Goal: Task Accomplishment & Management: Complete application form

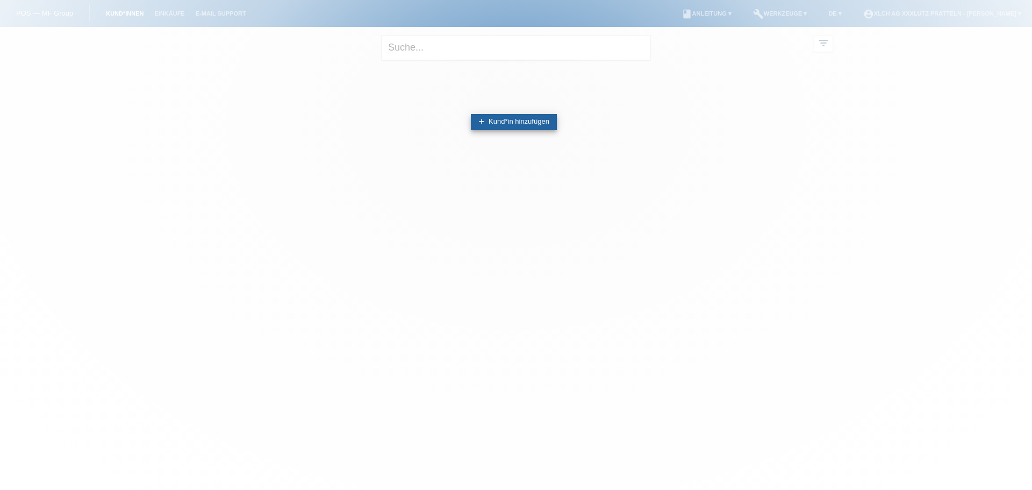
click at [518, 116] on link "add Kund*in hinzufügen" at bounding box center [514, 122] width 86 height 16
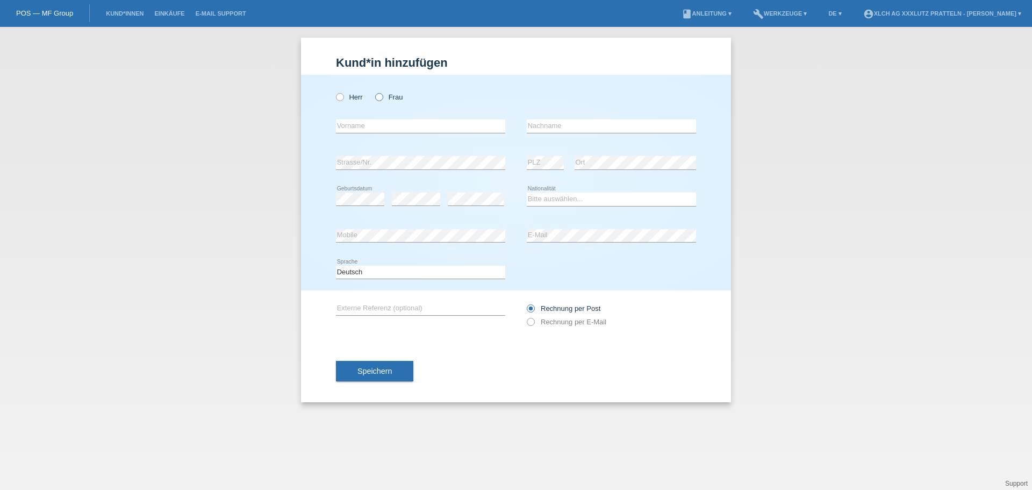
click at [394, 97] on label "Frau" at bounding box center [388, 97] width 27 height 8
click at [382, 97] on input "Frau" at bounding box center [378, 96] width 7 height 7
radio input "true"
click at [431, 124] on input "text" at bounding box center [420, 125] width 169 height 13
click at [402, 123] on input "text" at bounding box center [420, 125] width 169 height 13
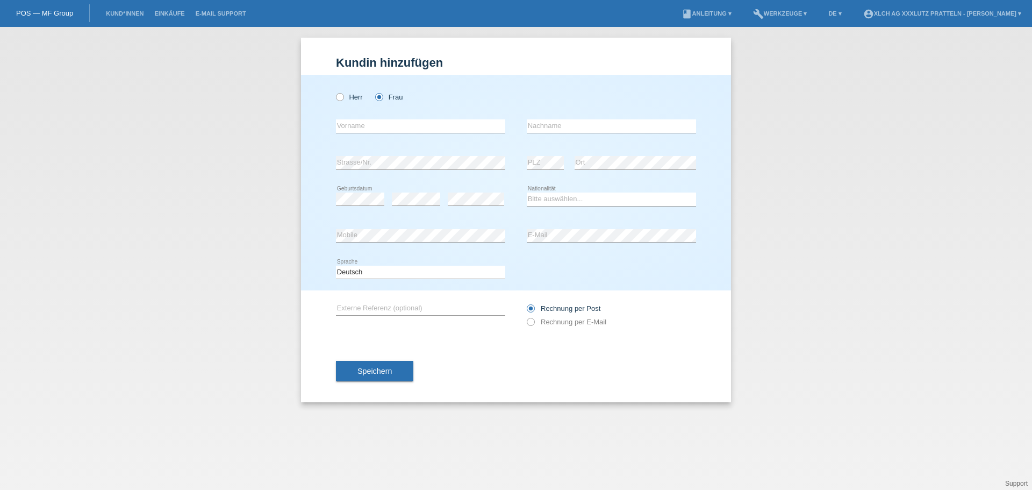
click at [579, 104] on div "Herr Frau" at bounding box center [516, 91] width 360 height 33
click at [435, 91] on div "Herr Frau" at bounding box center [420, 97] width 169 height 22
click at [576, 198] on select "Bitte auswählen... [GEOGRAPHIC_DATA] [GEOGRAPHIC_DATA] [GEOGRAPHIC_DATA] [GEOGR…" at bounding box center [611, 198] width 169 height 13
click at [527, 192] on select "Bitte auswählen... [GEOGRAPHIC_DATA] [GEOGRAPHIC_DATA] [GEOGRAPHIC_DATA] [GEOGR…" at bounding box center [611, 198] width 169 height 13
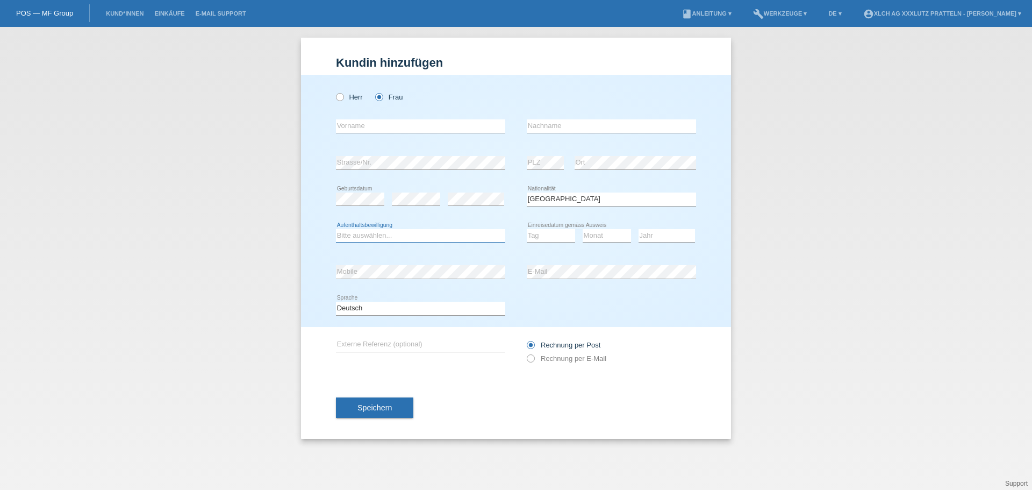
click at [475, 232] on select "Bitte auswählen... C B B - Flüchtlingsstatus Andere" at bounding box center [420, 235] width 169 height 13
click at [604, 292] on div "Deutsch Français Italiano English error Sprache" at bounding box center [516, 308] width 360 height 37
click at [488, 241] on select "Bitte auswählen... C B B - Flüchtlingsstatus Andere" at bounding box center [420, 235] width 169 height 13
click at [493, 235] on select "Bitte auswählen... C B B - Flüchtlingsstatus Andere" at bounding box center [420, 235] width 169 height 13
click at [576, 203] on select "Bitte auswählen... Schweiz Deutschland Liechtenstein Österreich ------------ Af…" at bounding box center [611, 198] width 169 height 13
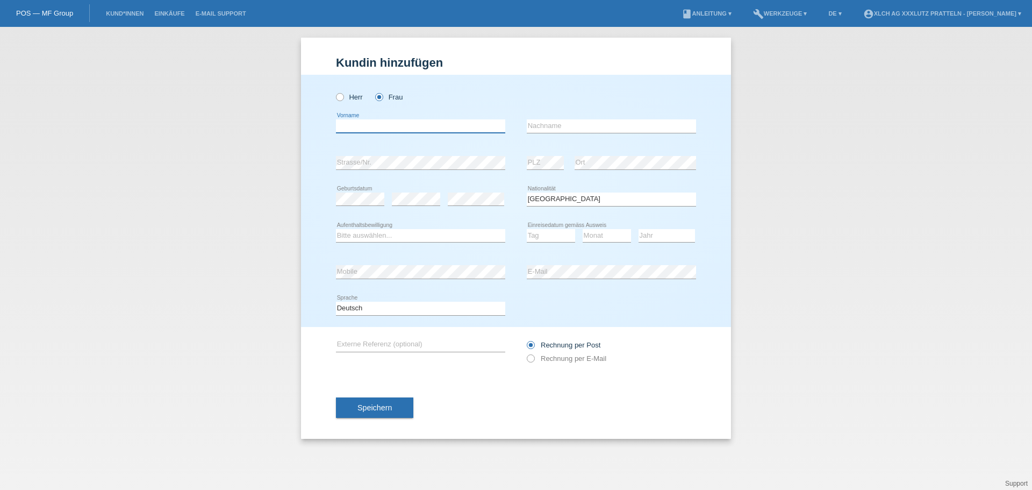
click at [422, 124] on input "text" at bounding box center [420, 125] width 169 height 13
click at [578, 192] on select "Bitte auswählen... Schweiz Deutschland Liechtenstein Österreich ------------ Af…" at bounding box center [611, 198] width 169 height 13
select select "CH"
click at [527, 192] on select "Bitte auswählen... Schweiz Deutschland Liechtenstein Österreich ------------ Af…" at bounding box center [611, 198] width 169 height 13
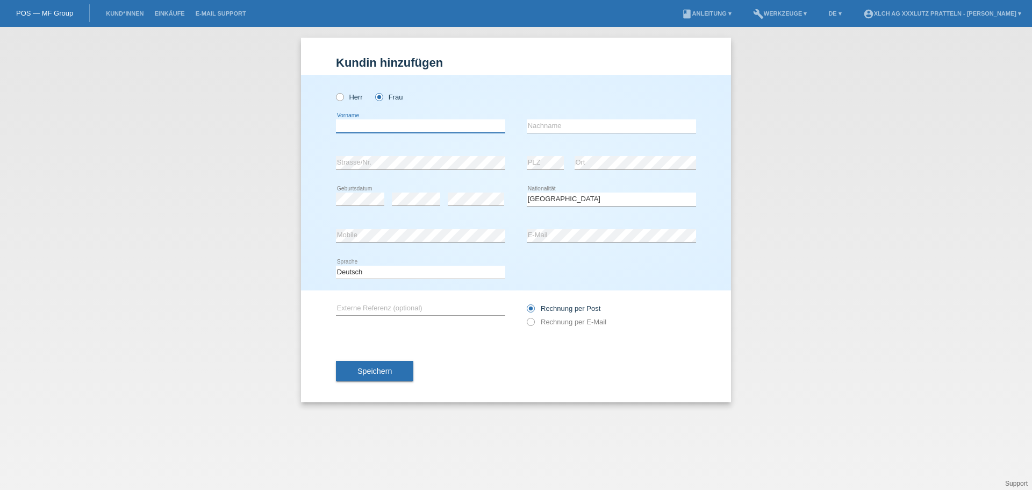
click at [446, 131] on input "text" at bounding box center [420, 125] width 169 height 13
type input "sonita"
type input "[PERSON_NAME][GEOGRAPHIC_DATA]"
click at [555, 318] on label "Rechnung per E-Mail" at bounding box center [567, 322] width 80 height 8
click at [534, 318] on input "Rechnung per E-Mail" at bounding box center [530, 324] width 7 height 13
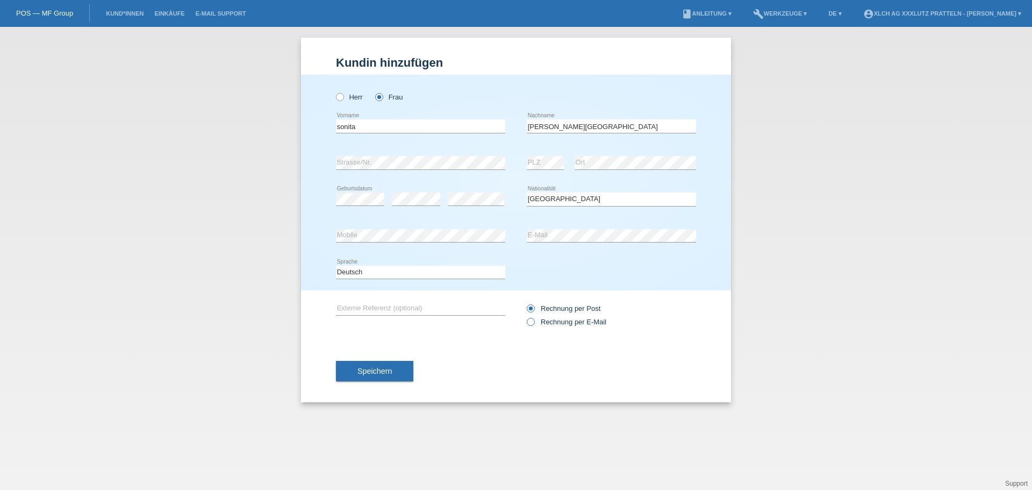
radio input "true"
click at [399, 370] on button "Speichern" at bounding box center [374, 371] width 77 height 20
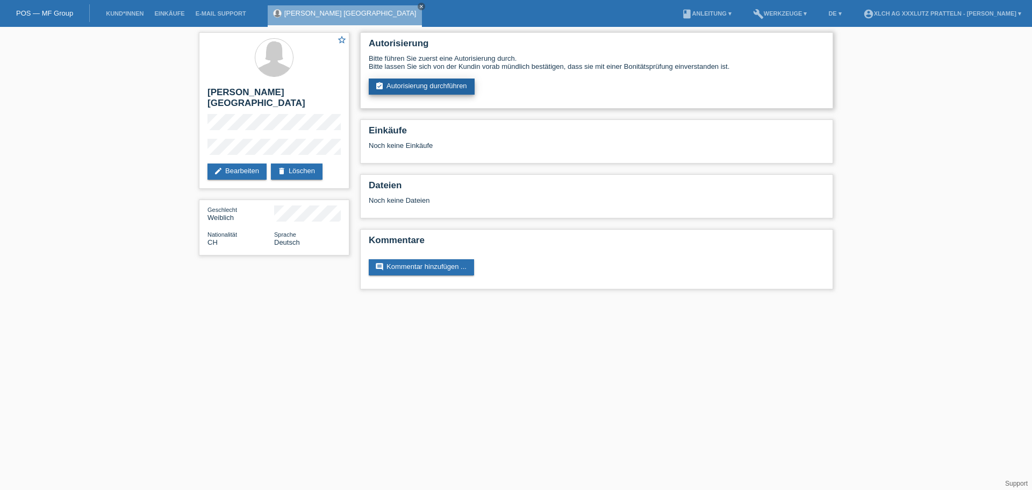
click at [433, 84] on link "assignment_turned_in Autorisierung durchführen" at bounding box center [422, 86] width 106 height 16
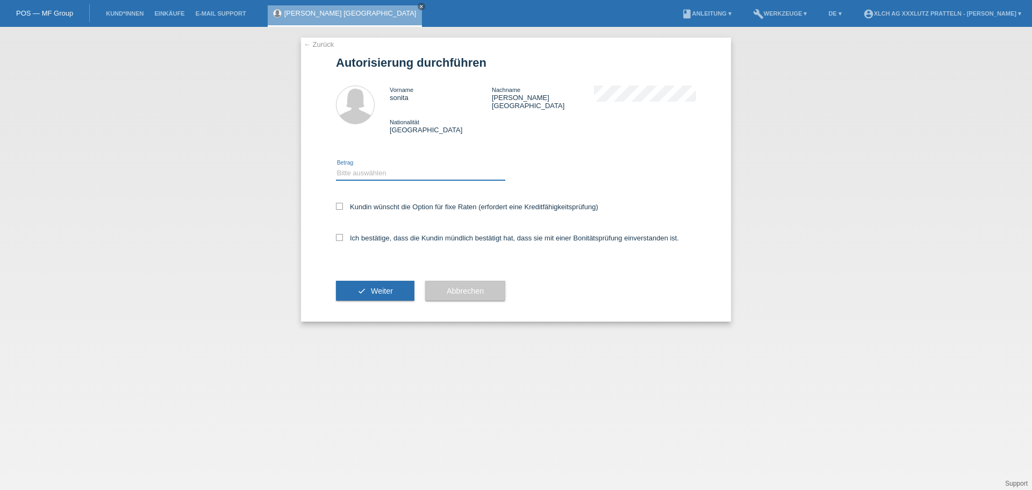
click at [425, 167] on select "Bitte auswählen CHF 1.00 - CHF 499.00 CHF 500.00 - CHF 1'999.00 CHF 2'000.00 - …" at bounding box center [420, 173] width 169 height 13
select select "3"
click at [336, 167] on select "Bitte auswählen CHF 1.00 - CHF 499.00 CHF 500.00 - CHF 1'999.00 CHF 2'000.00 - …" at bounding box center [420, 173] width 169 height 13
click at [364, 203] on label "Kundin wünscht die Option für fixe Raten (erfordert eine Kreditfähigkeitsprüfun…" at bounding box center [467, 207] width 262 height 8
click at [343, 203] on input "Kundin wünscht die Option für fixe Raten (erfordert eine Kreditfähigkeitsprüfun…" at bounding box center [339, 206] width 7 height 7
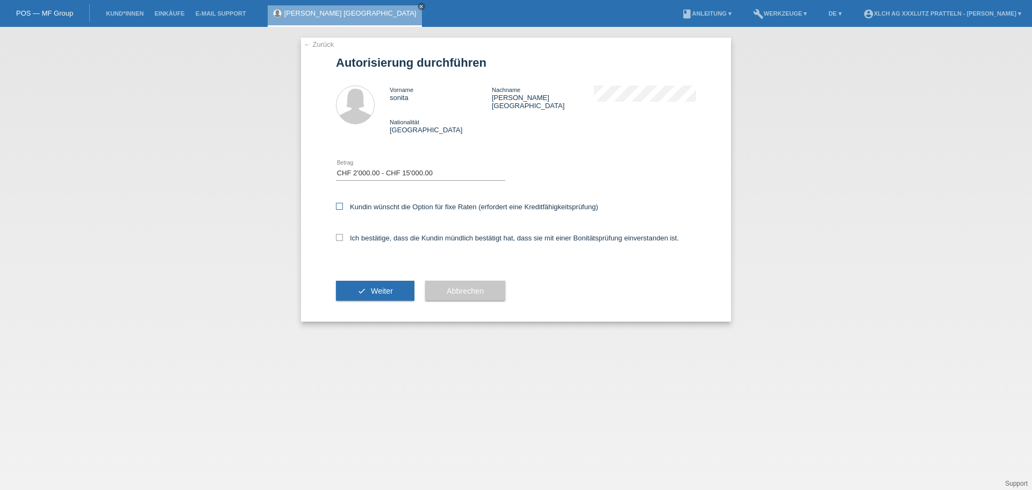
checkbox input "true"
click at [375, 234] on label "Ich bestätige, dass die Kundin mündlich bestätigt hat, dass sie mit einer Bonit…" at bounding box center [507, 238] width 343 height 8
click at [343, 234] on input "Ich bestätige, dass die Kundin mündlich bestätigt hat, dass sie mit einer Bonit…" at bounding box center [339, 237] width 7 height 7
checkbox input "true"
click at [390, 286] on span "Weiter" at bounding box center [382, 290] width 22 height 9
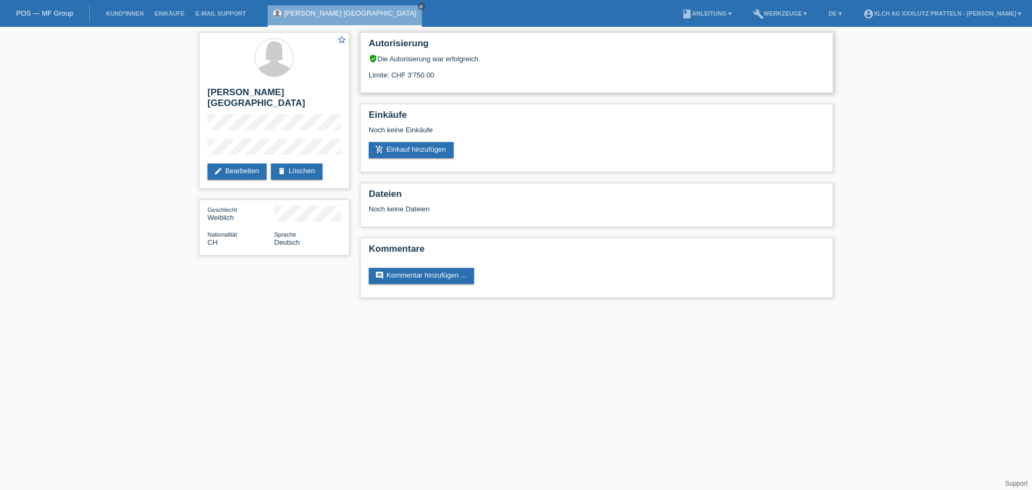
drag, startPoint x: 438, startPoint y: 77, endPoint x: 407, endPoint y: 77, distance: 30.6
click at [407, 77] on div "Limite: CHF 3'750.00" at bounding box center [597, 71] width 456 height 16
click at [500, 81] on div "Autorisierung verified_user Die Autorisierung war erfolgreich. Limite: CHF 3'75…" at bounding box center [596, 62] width 473 height 61
click at [124, 15] on link "Kund*innen" at bounding box center [125, 13] width 48 height 6
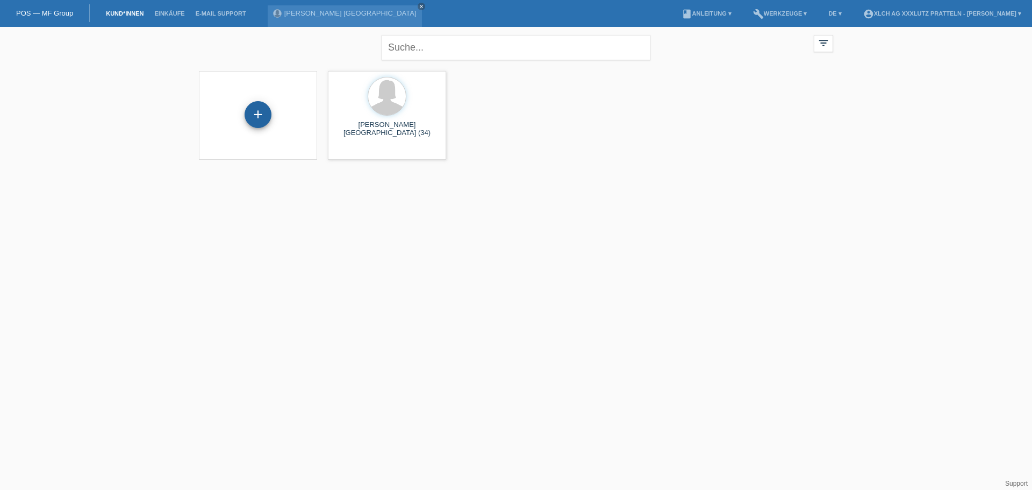
click at [252, 115] on div "+" at bounding box center [258, 114] width 27 height 27
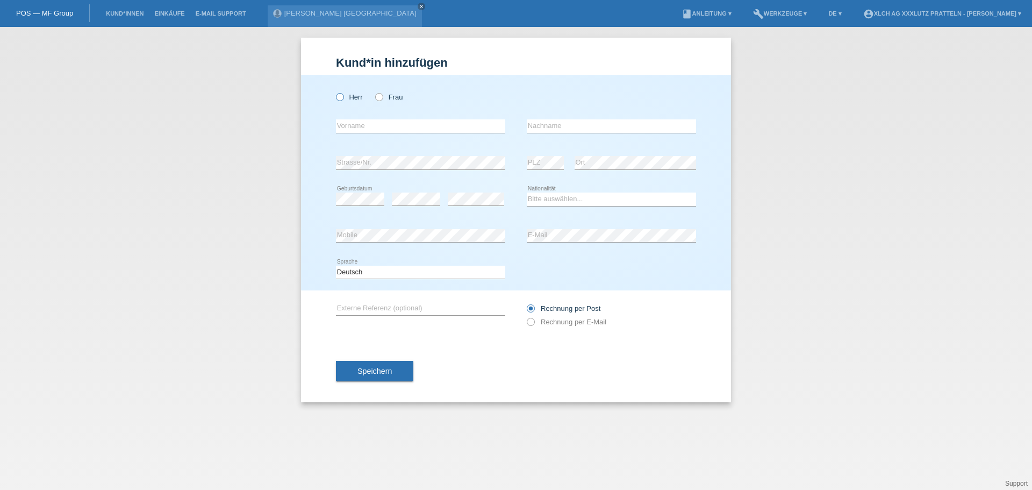
click at [347, 97] on label "Herr" at bounding box center [349, 97] width 27 height 8
click at [343, 97] on input "Herr" at bounding box center [339, 96] width 7 height 7
radio input "true"
click at [368, 127] on input "text" at bounding box center [420, 125] width 169 height 13
type input "[PERSON_NAME]"
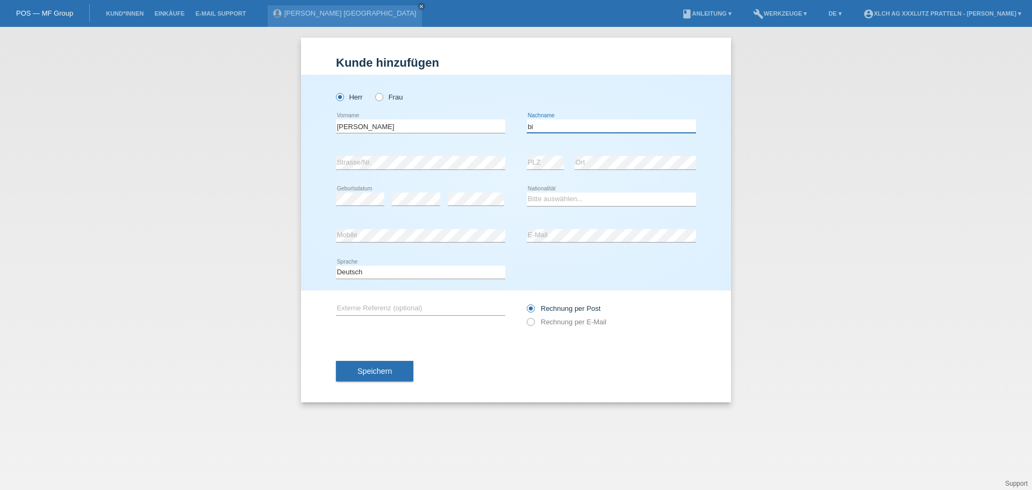
type input "b"
type input "[PERSON_NAME][GEOGRAPHIC_DATA]"
click at [556, 200] on select "Bitte auswählen... Schweiz Deutschland Liechtenstein Österreich ------------ Af…" at bounding box center [611, 198] width 169 height 13
select select "ES"
click at [527, 192] on select "Bitte auswählen... Schweiz Deutschland Liechtenstein Österreich ------------ Af…" at bounding box center [611, 198] width 169 height 13
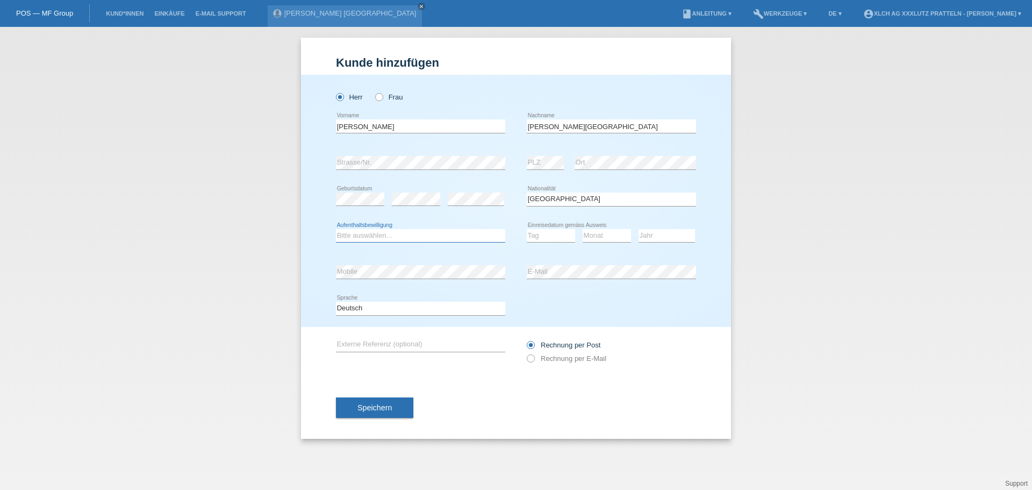
click at [453, 235] on select "Bitte auswählen... C B B - Flüchtlingsstatus Andere" at bounding box center [420, 235] width 169 height 13
click at [336, 229] on select "Bitte auswählen... C B B - Flüchtlingsstatus Andere" at bounding box center [420, 235] width 169 height 13
click at [433, 235] on select "Bitte auswählen... C B B - Flüchtlingsstatus Andere" at bounding box center [420, 235] width 169 height 13
select select "C"
click at [336, 229] on select "Bitte auswählen... C B B - Flüchtlingsstatus Andere" at bounding box center [420, 235] width 169 height 13
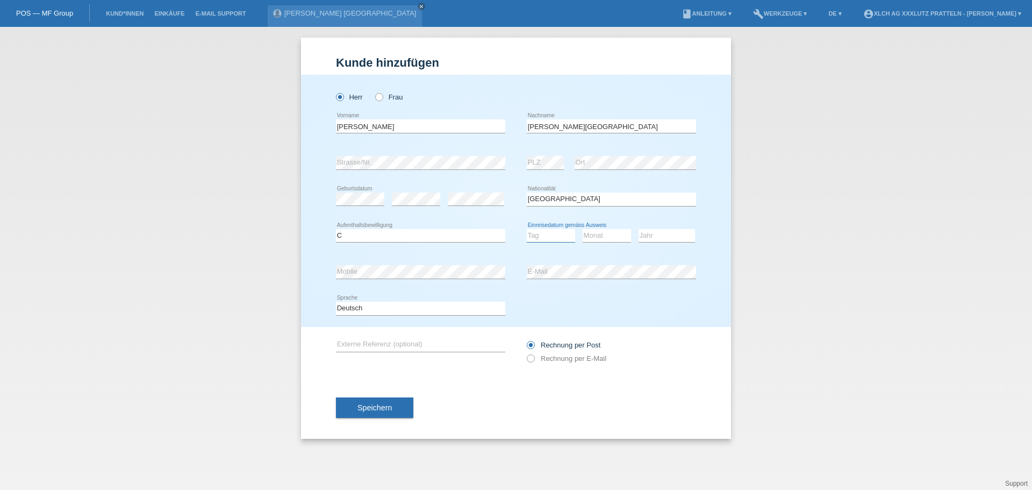
click at [544, 241] on div "Tag 01 02 03 04 05 06 07 08 09 10 11 12 13 14 15 16 17 18 19 20 21 22 23 24 25 …" at bounding box center [551, 235] width 48 height 13
click at [527, 229] on select "Tag 01 02 03 04 05 06 07 08 09 10 11" at bounding box center [551, 235] width 48 height 13
click at [536, 231] on select "Tag 01 02 03 04 05 06 07 08 09 10 11" at bounding box center [551, 235] width 48 height 13
select select "17"
click at [527, 229] on select "Tag 01 02 03 04 05 06 07 08 09 10 11" at bounding box center [551, 235] width 48 height 13
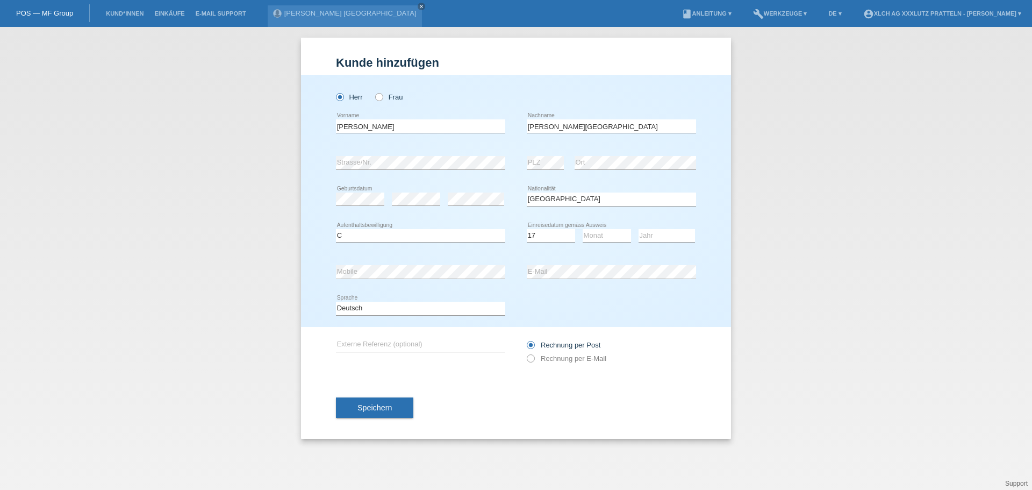
click at [608, 229] on div "Monat 01 02 03 04 05 06 07 08 09 10 11 12 error" at bounding box center [607, 236] width 48 height 37
click at [608, 231] on select "Monat 01 02 03 04 05 06 07 08 09 10 11" at bounding box center [607, 235] width 48 height 13
select select "01"
click at [583, 229] on select "Monat 01 02 03 04 05 06 07 08 09 10 11" at bounding box center [607, 235] width 48 height 13
click at [661, 234] on select "Jahr 2025 2024 2023 2022 2021 2020 2019 2018 2017 2016 2015 2014 2013 2012 2011…" at bounding box center [667, 235] width 56 height 13
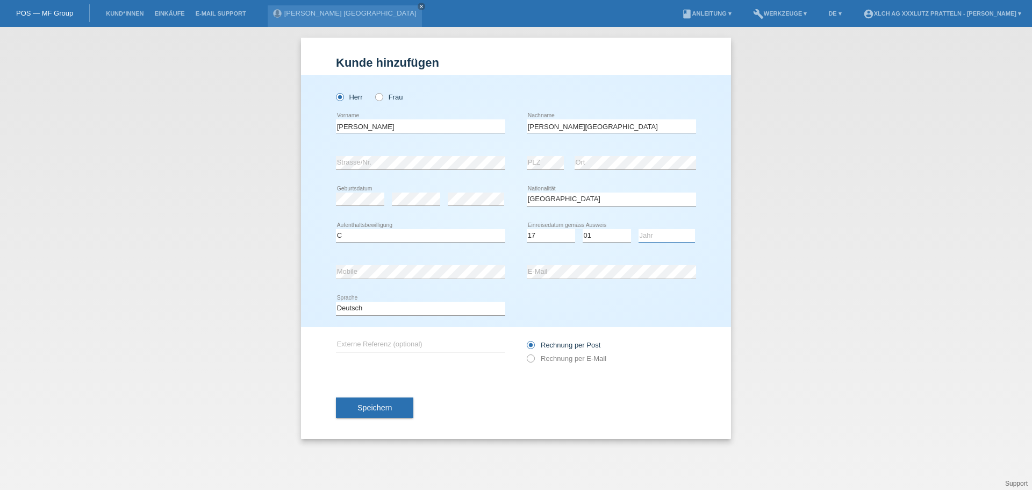
select select "1990"
click at [639, 229] on select "Jahr 2025 2024 2023 2022 2021 2020 2019 2018 2017 2016 2015 2014 2013 2012 2011…" at bounding box center [667, 235] width 56 height 13
click at [593, 358] on label "Rechnung per E-Mail" at bounding box center [567, 358] width 80 height 8
click at [534, 358] on input "Rechnung per E-Mail" at bounding box center [530, 360] width 7 height 13
radio input "true"
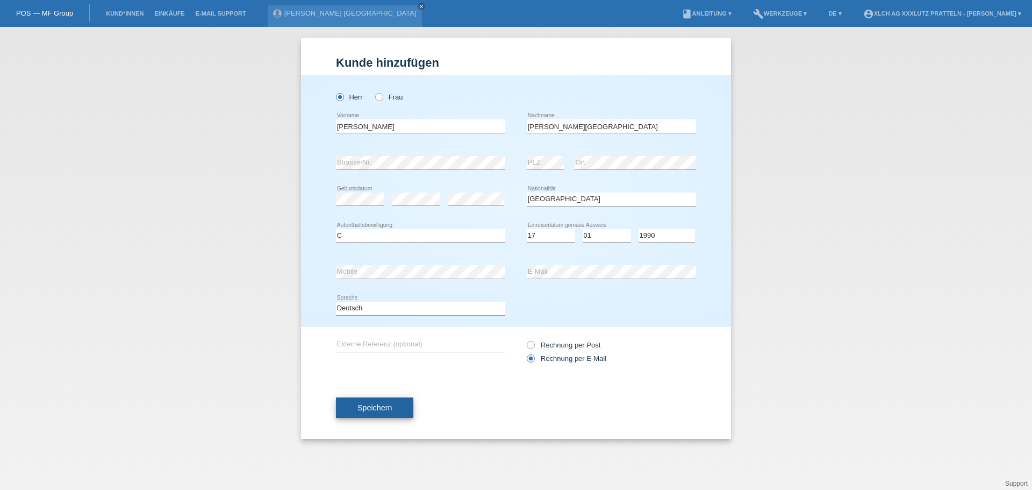
click at [367, 405] on span "Speichern" at bounding box center [374, 407] width 34 height 9
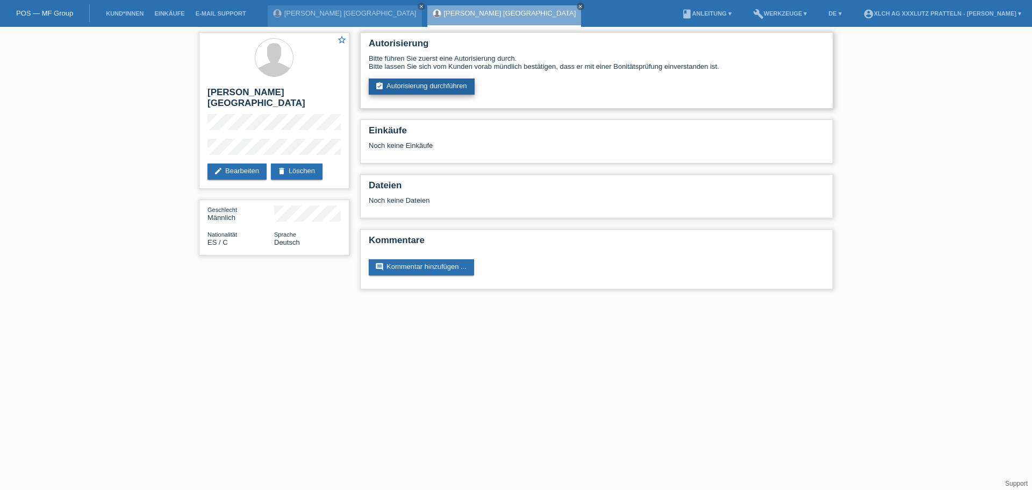
click at [420, 88] on link "assignment_turned_in Autorisierung durchführen" at bounding box center [422, 86] width 106 height 16
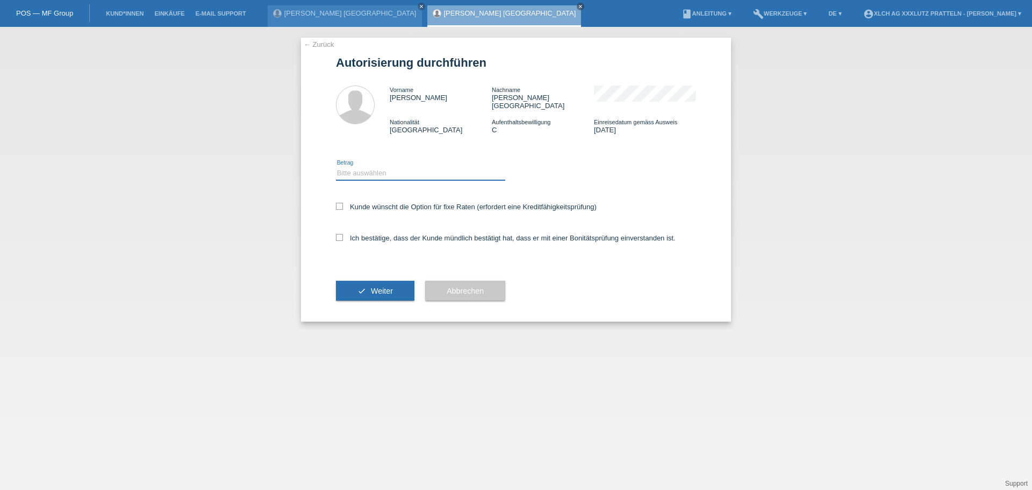
click at [374, 167] on select "Bitte auswählen CHF 1.00 - CHF 499.00 CHF 500.00 - CHF 1'999.00 CHF 2'000.00 - …" at bounding box center [420, 173] width 169 height 13
select select "3"
click at [336, 167] on select "Bitte auswählen CHF 1.00 - CHF 499.00 CHF 500.00 - CHF 1'999.00 CHF 2'000.00 - …" at bounding box center [420, 173] width 169 height 13
click at [371, 203] on label "Kunde wünscht die Option für fixe Raten (erfordert eine Kreditfähigkeitsprüfung)" at bounding box center [466, 207] width 261 height 8
click at [343, 203] on input "Kunde wünscht die Option für fixe Raten (erfordert eine Kreditfähigkeitsprüfung)" at bounding box center [339, 206] width 7 height 7
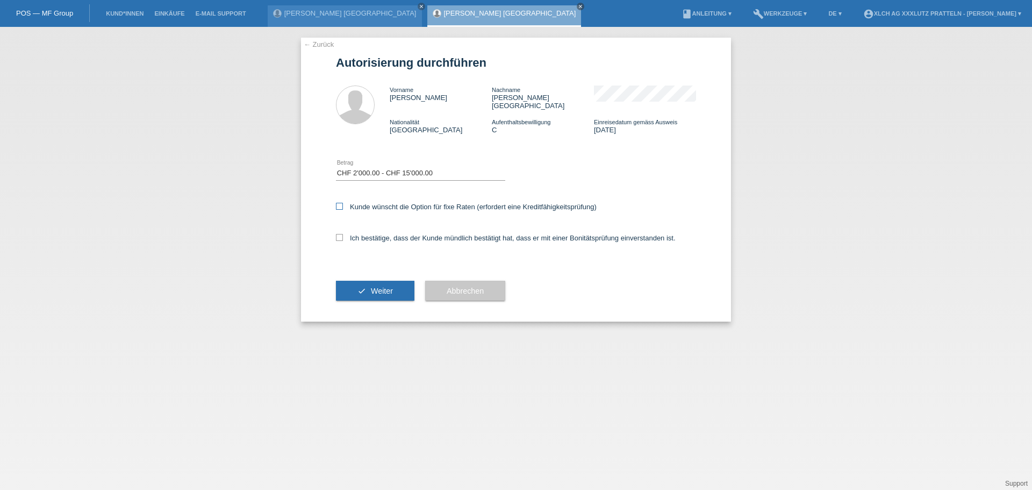
checkbox input "true"
click at [386, 234] on label "Ich bestätige, dass der Kunde mündlich bestätigt hat, dass er mit einer Bonität…" at bounding box center [506, 238] width 340 height 8
click at [343, 234] on input "Ich bestätige, dass der Kunde mündlich bestätigt hat, dass er mit einer Bonität…" at bounding box center [339, 237] width 7 height 7
checkbox input "true"
click at [375, 286] on span "Weiter" at bounding box center [382, 290] width 22 height 9
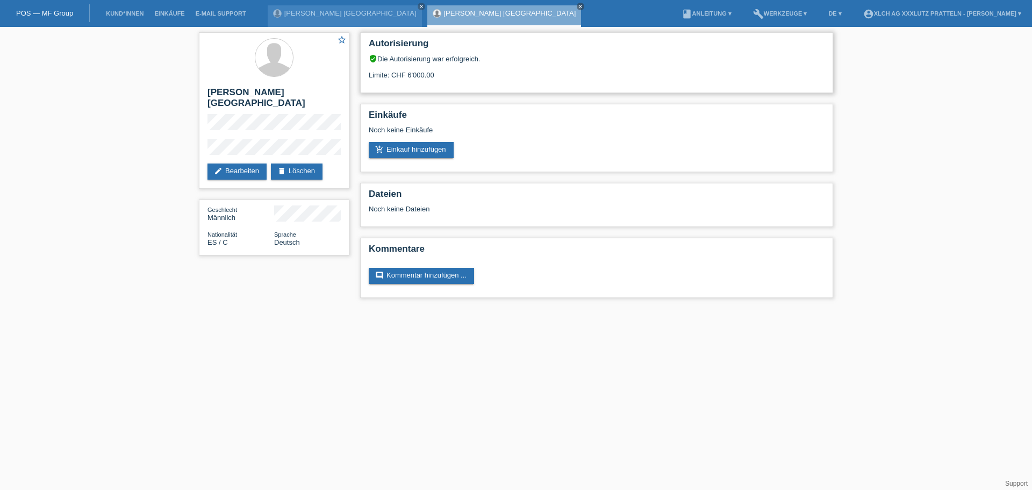
drag, startPoint x: 402, startPoint y: 71, endPoint x: 448, endPoint y: 76, distance: 47.0
click at [448, 76] on div "Limite: CHF 6'000.00" at bounding box center [597, 71] width 456 height 16
click at [481, 75] on div "Limite: CHF 6'000.00" at bounding box center [597, 71] width 456 height 16
drag, startPoint x: 487, startPoint y: 81, endPoint x: 381, endPoint y: 70, distance: 106.4
click at [381, 70] on div "Autorisierung verified_user Die Autorisierung war erfolgreich. Limite: CHF 6'00…" at bounding box center [596, 62] width 473 height 61
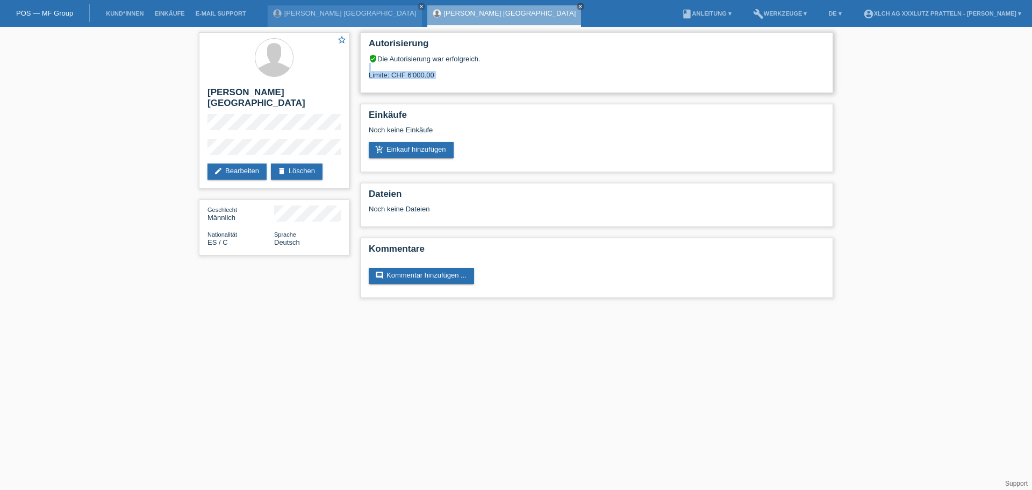
click at [493, 77] on div "Limite: CHF 6'000.00" at bounding box center [597, 71] width 456 height 16
click at [553, 132] on div "Noch keine Einkäufe" at bounding box center [597, 134] width 456 height 16
click at [321, 14] on link "[PERSON_NAME] [GEOGRAPHIC_DATA]" at bounding box center [350, 13] width 132 height 8
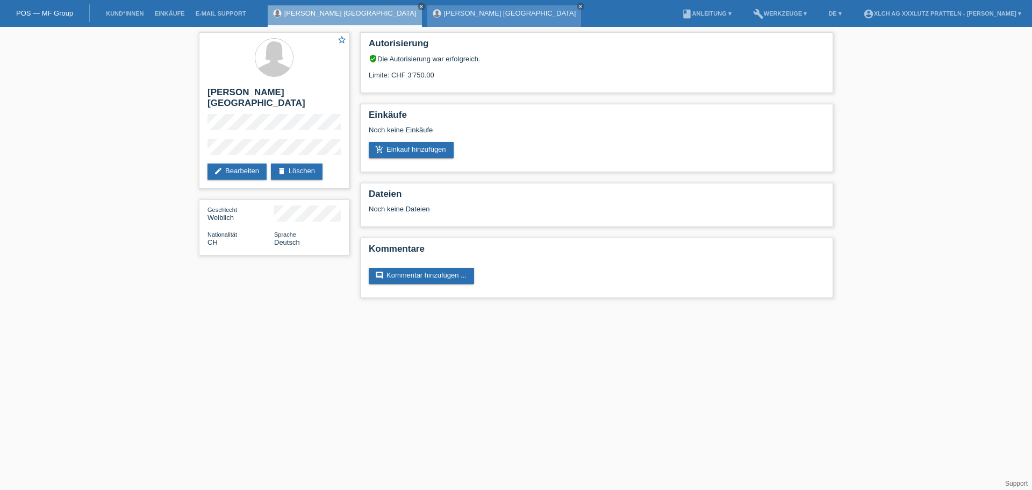
click at [444, 17] on link "[PERSON_NAME] [GEOGRAPHIC_DATA]" at bounding box center [510, 13] width 132 height 8
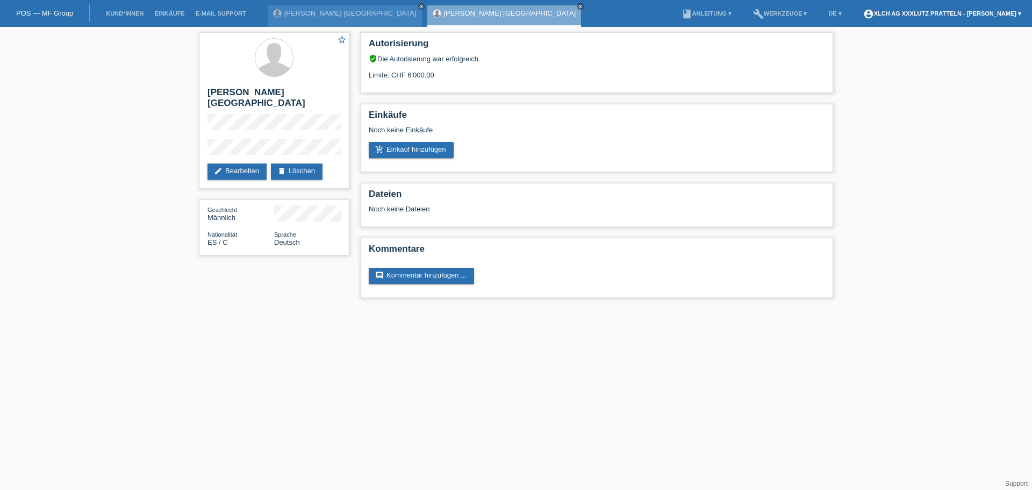
click at [1001, 12] on link "account_circle XLCH AG XXXLutz Pratteln - [PERSON_NAME] ▾" at bounding box center [942, 13] width 169 height 6
click at [874, 66] on link "Logout" at bounding box center [869, 70] width 21 height 8
